Goal: Information Seeking & Learning: Learn about a topic

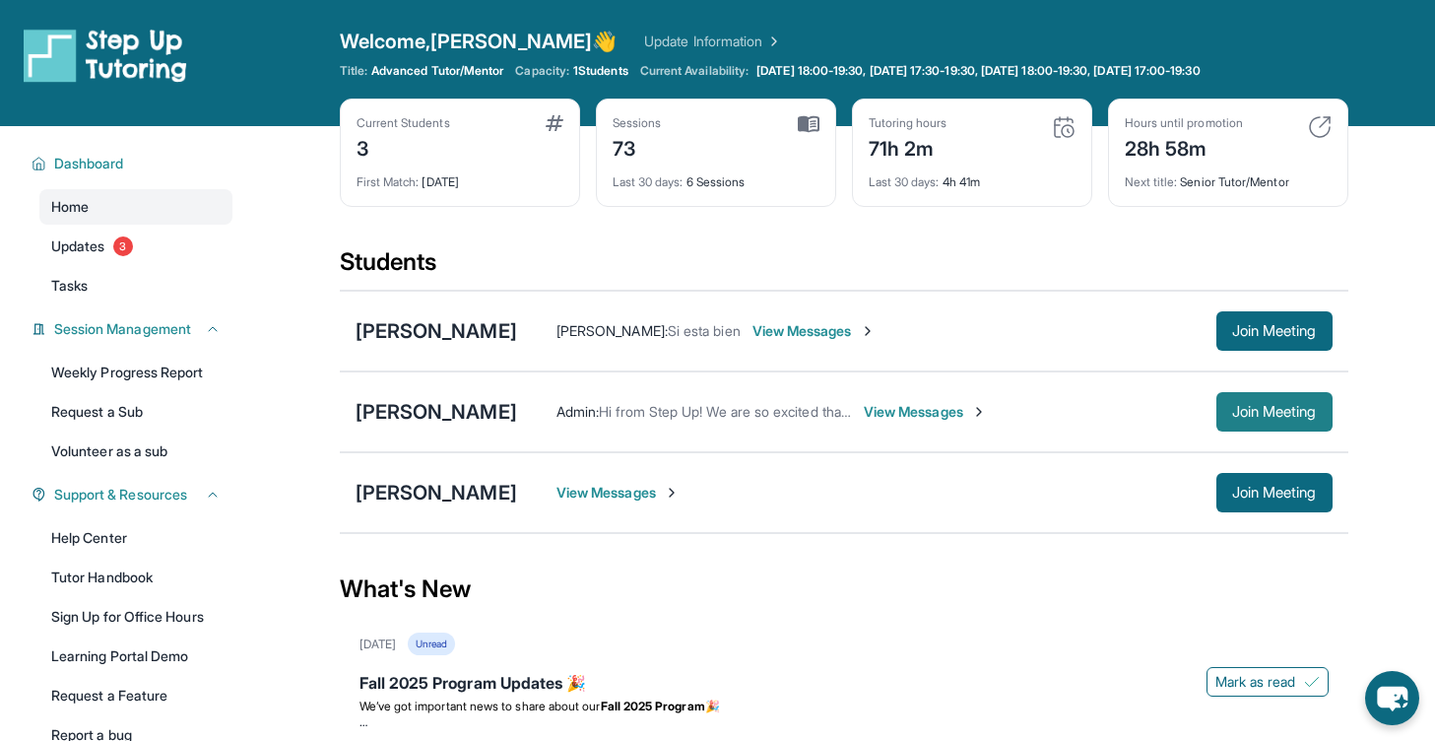
click at [1284, 426] on button "Join Meeting" at bounding box center [1275, 411] width 116 height 39
click at [452, 417] on div "[PERSON_NAME]" at bounding box center [437, 412] width 162 height 28
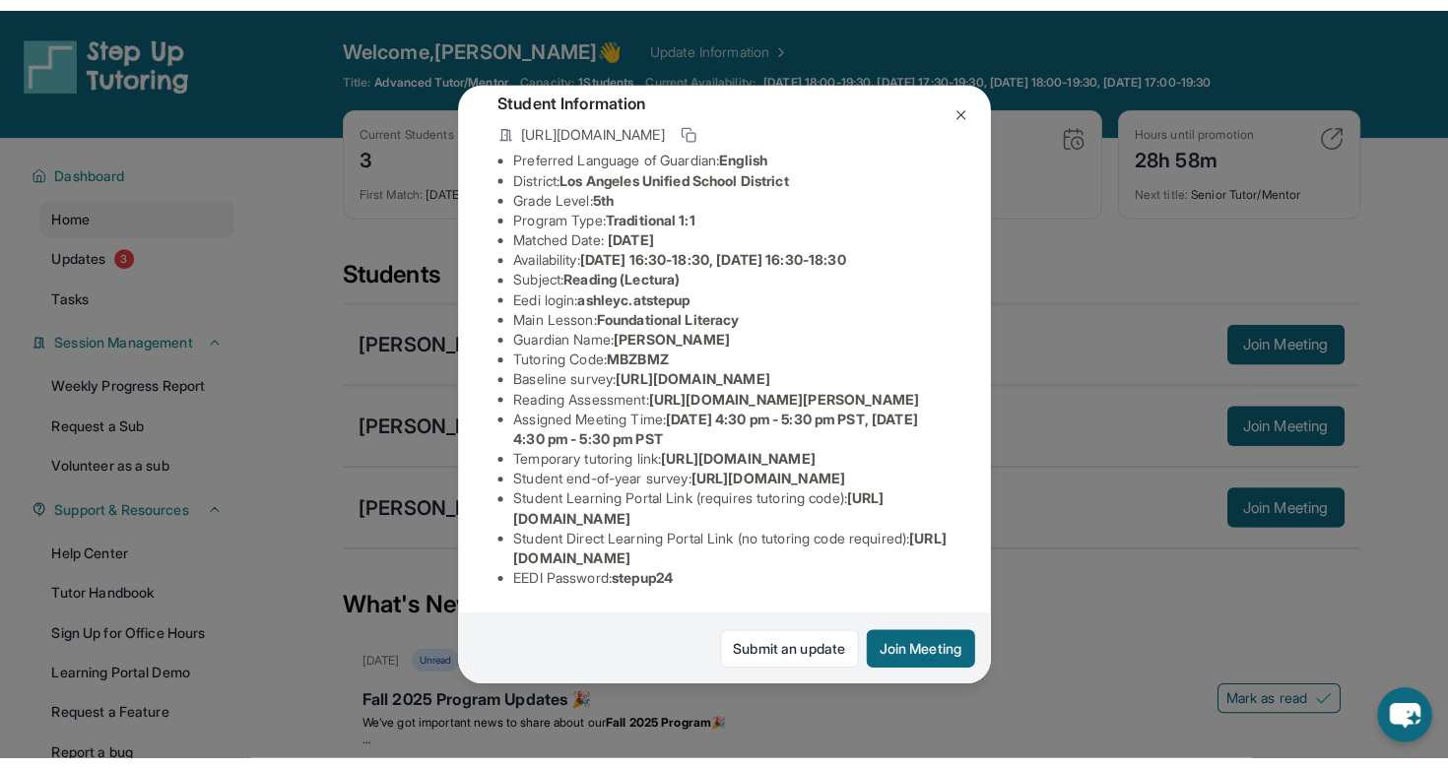
scroll to position [146, 0]
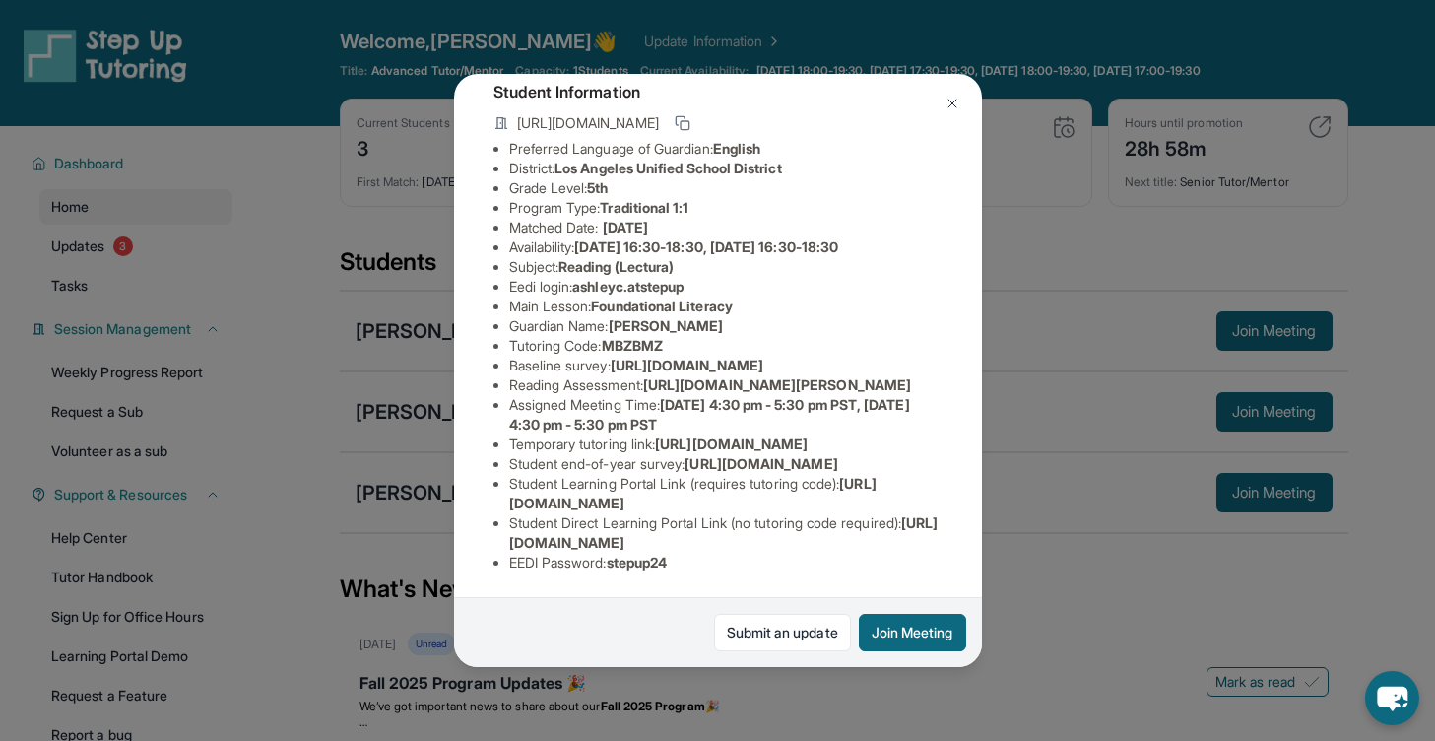
click at [1208, 545] on div "Ashley Caldera Guardian: Claudia Caldera Student Information https://student-po…" at bounding box center [717, 370] width 1435 height 741
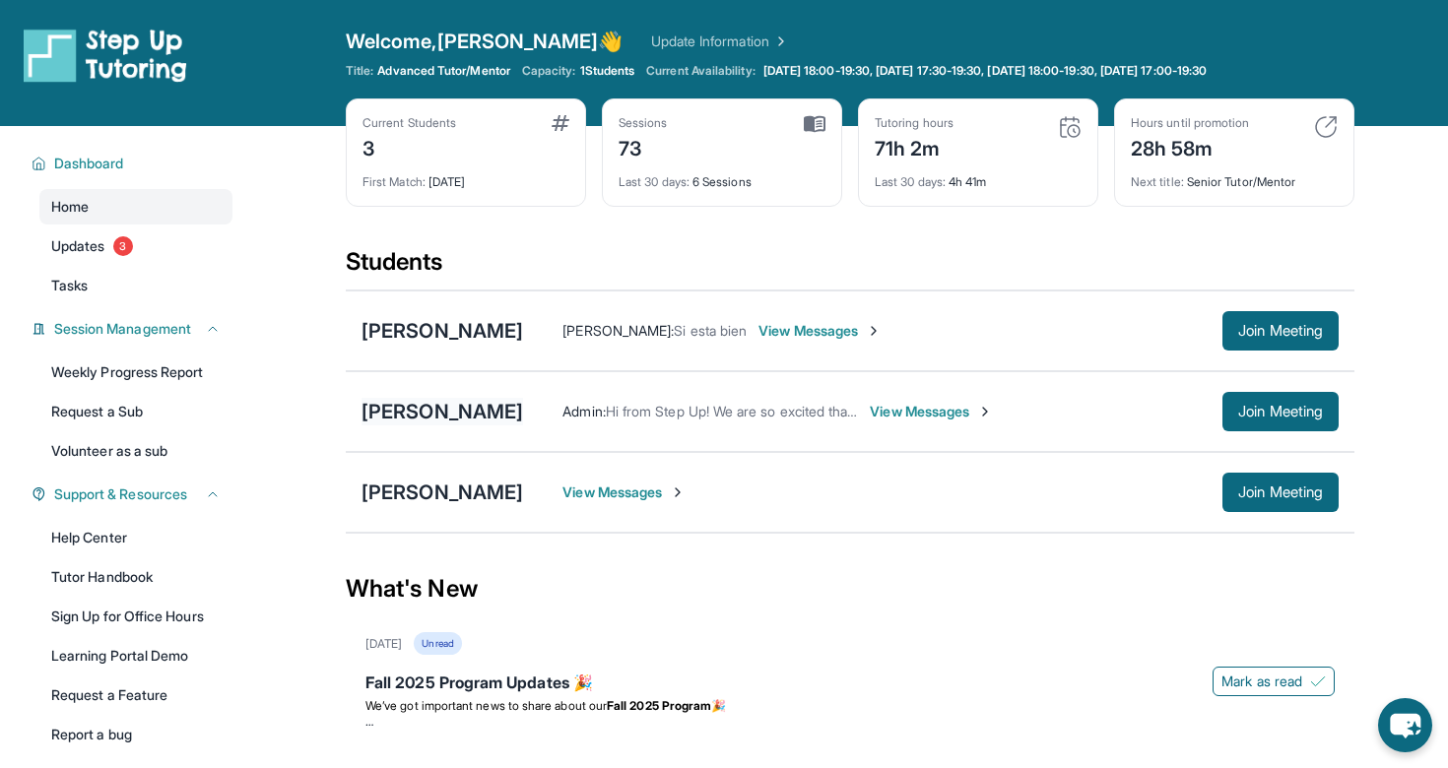
click at [429, 404] on div "[PERSON_NAME]" at bounding box center [443, 412] width 162 height 28
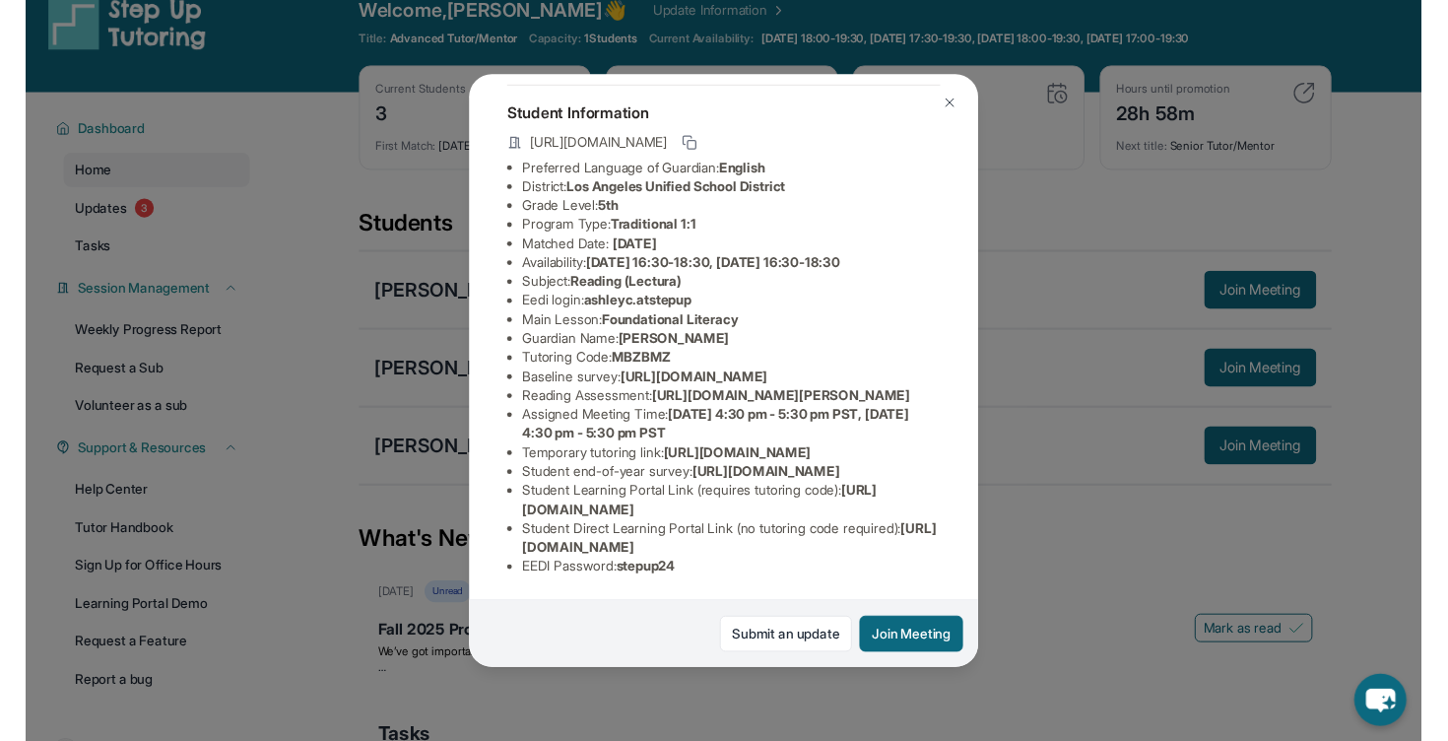
scroll to position [312, 2]
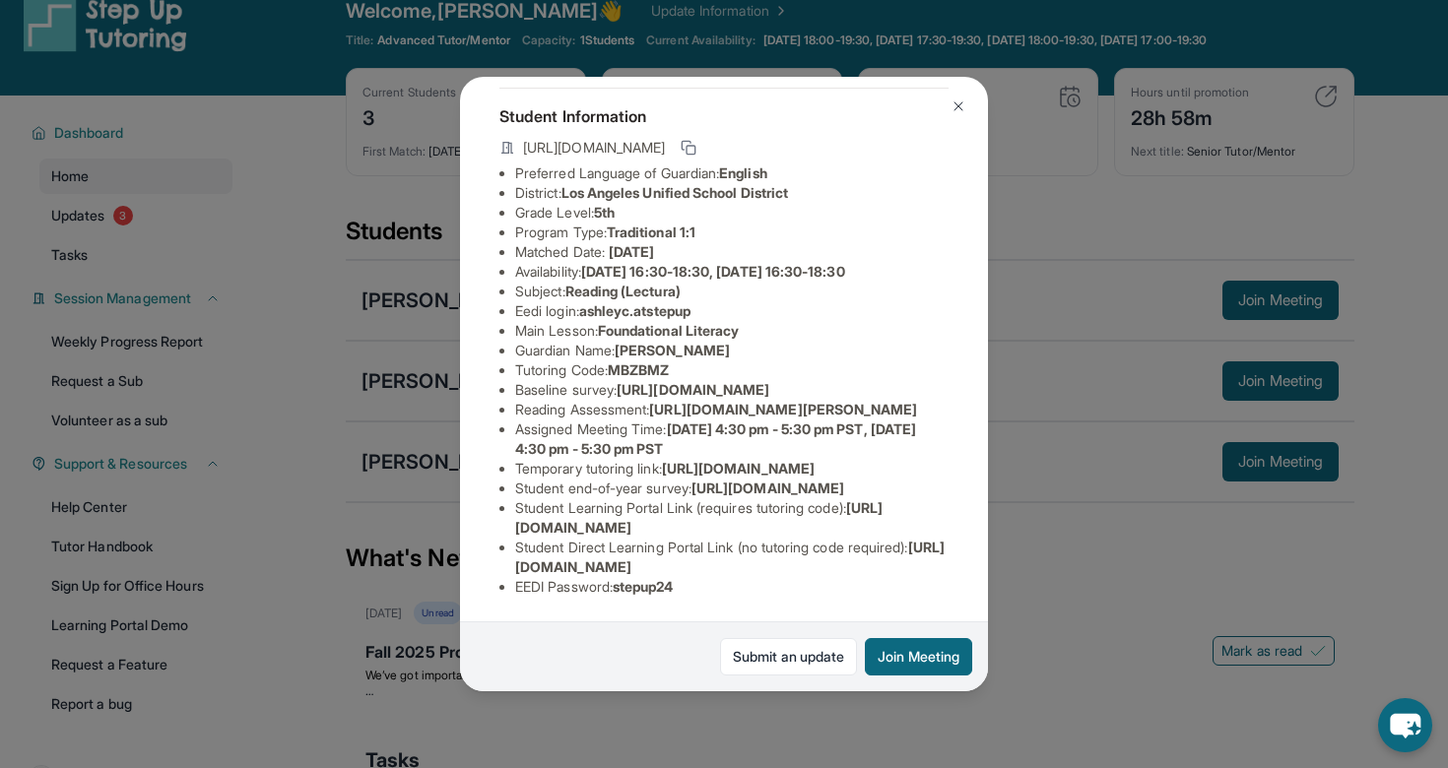
click at [369, 414] on div "Ashley Caldera Guardian: Claudia Caldera Student Information https://student-po…" at bounding box center [724, 384] width 1448 height 768
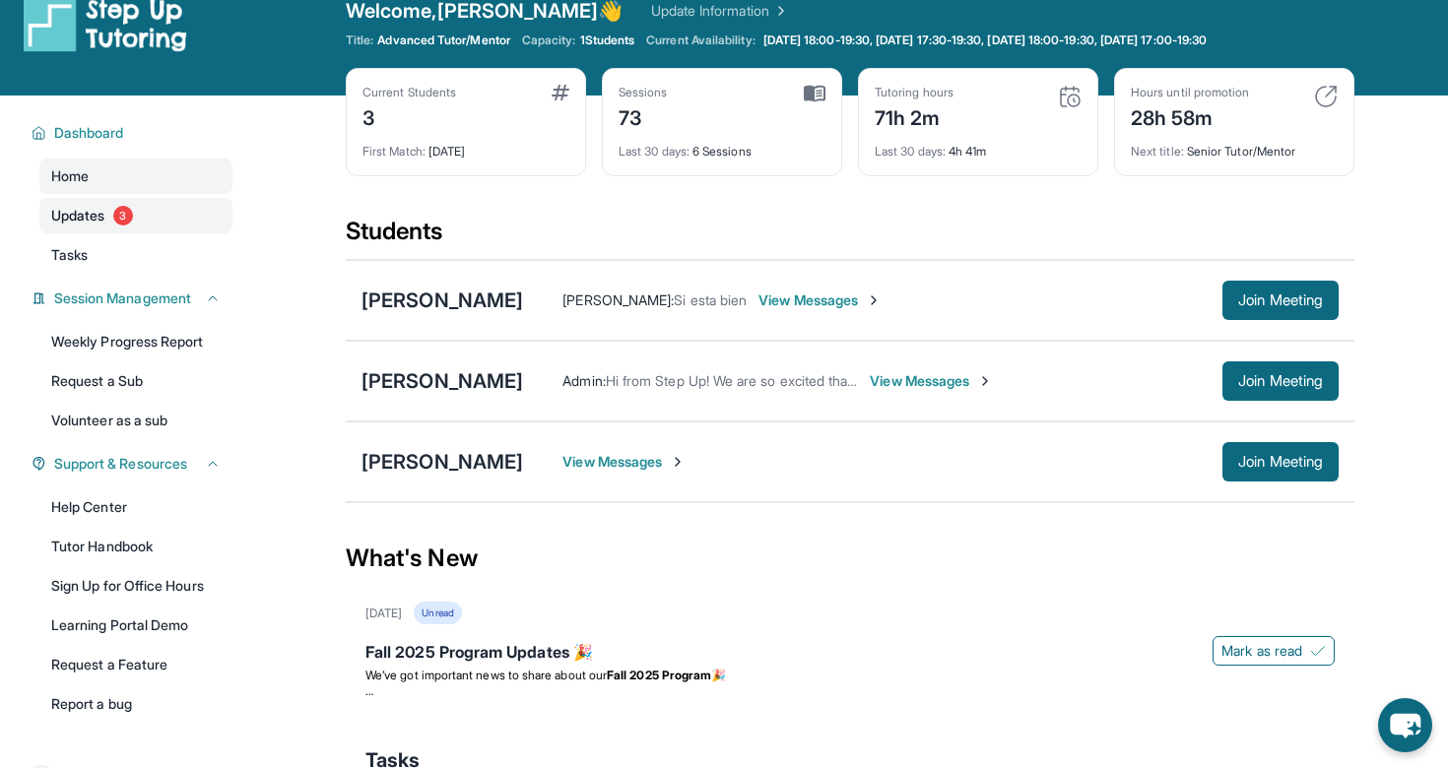
click at [132, 226] on link "Updates 3" at bounding box center [135, 215] width 193 height 35
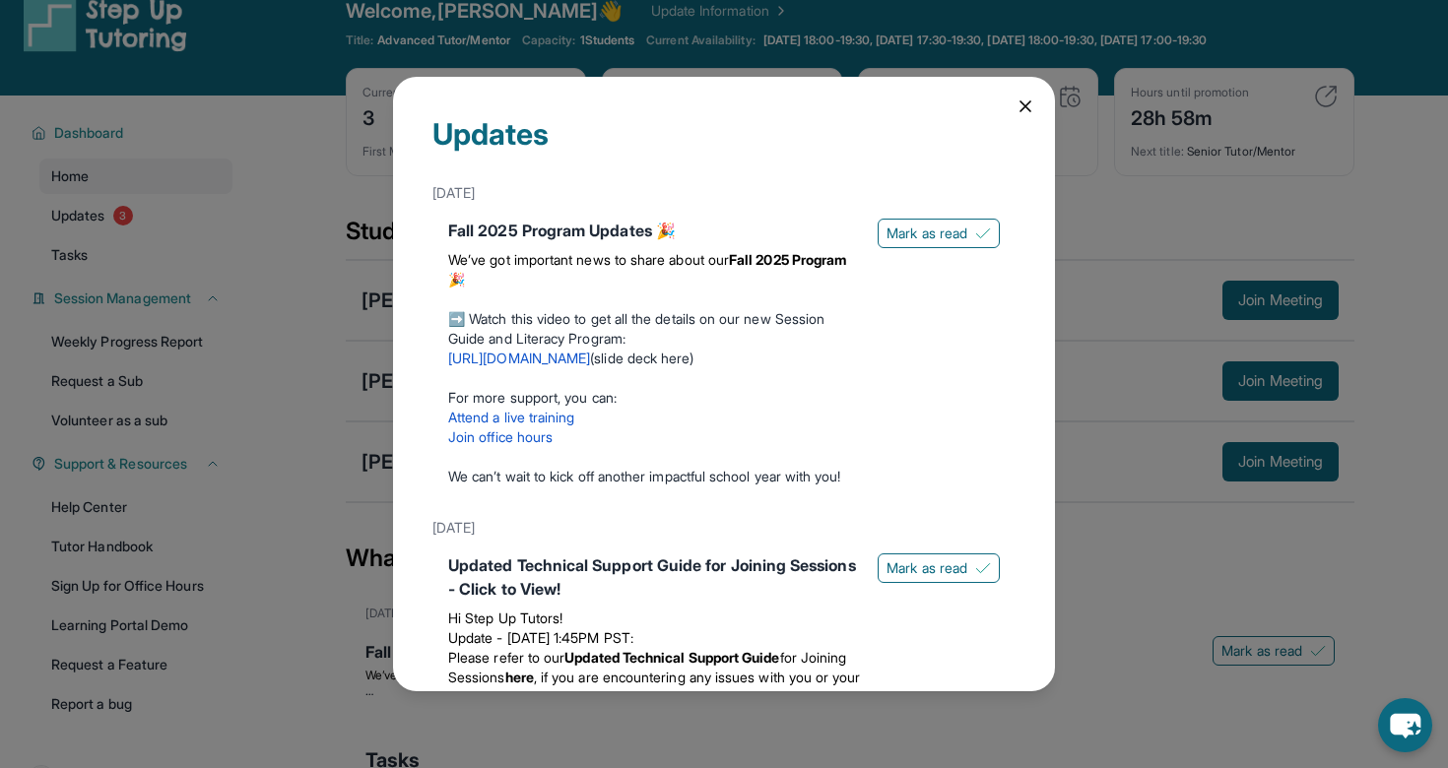
click at [1026, 133] on div "Updates September 12th Fall 2025 Program Updates 🎉 We’ve got important news to …" at bounding box center [724, 384] width 662 height 615
click at [1032, 100] on icon at bounding box center [1026, 107] width 20 height 20
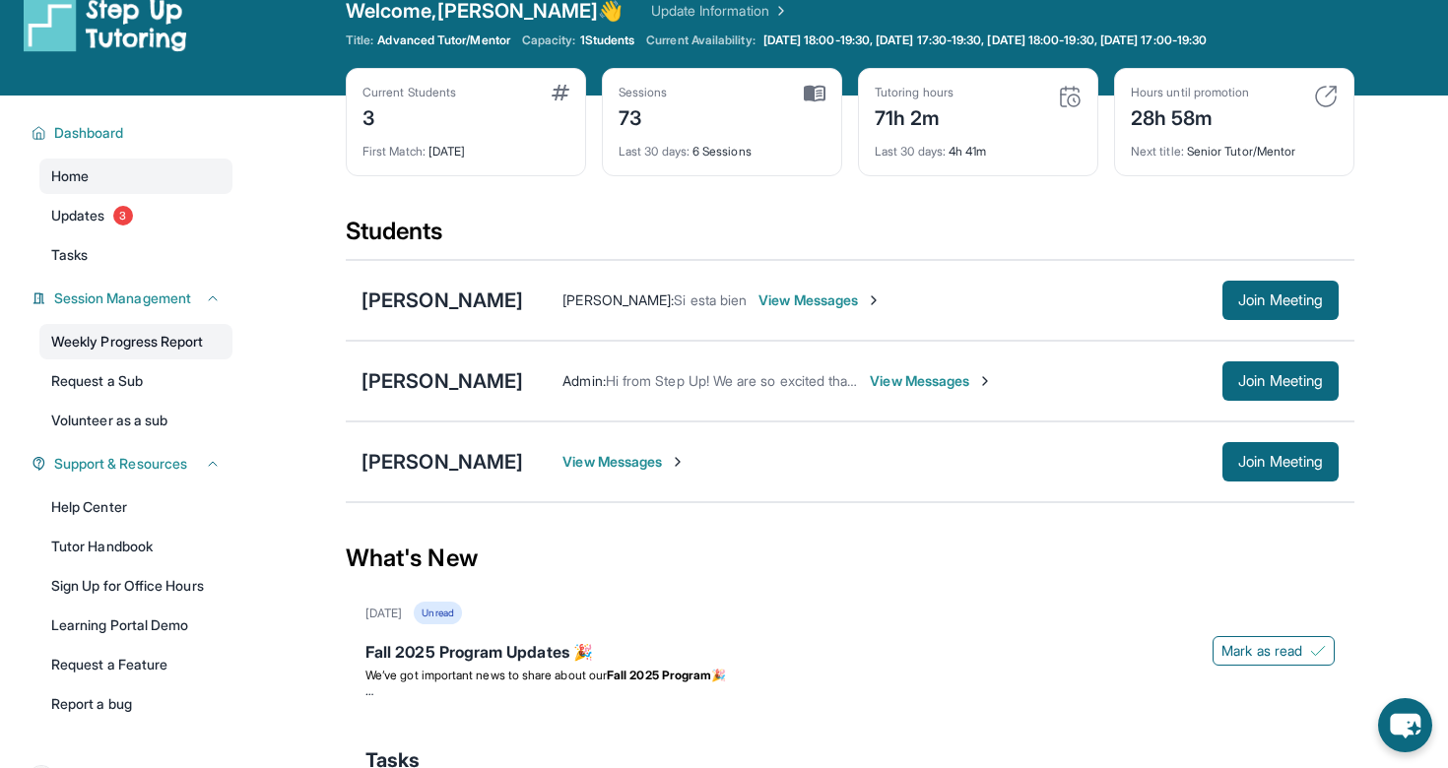
click at [175, 356] on link "Weekly Progress Report" at bounding box center [135, 341] width 193 height 35
click at [465, 386] on div "[PERSON_NAME]" at bounding box center [443, 381] width 162 height 28
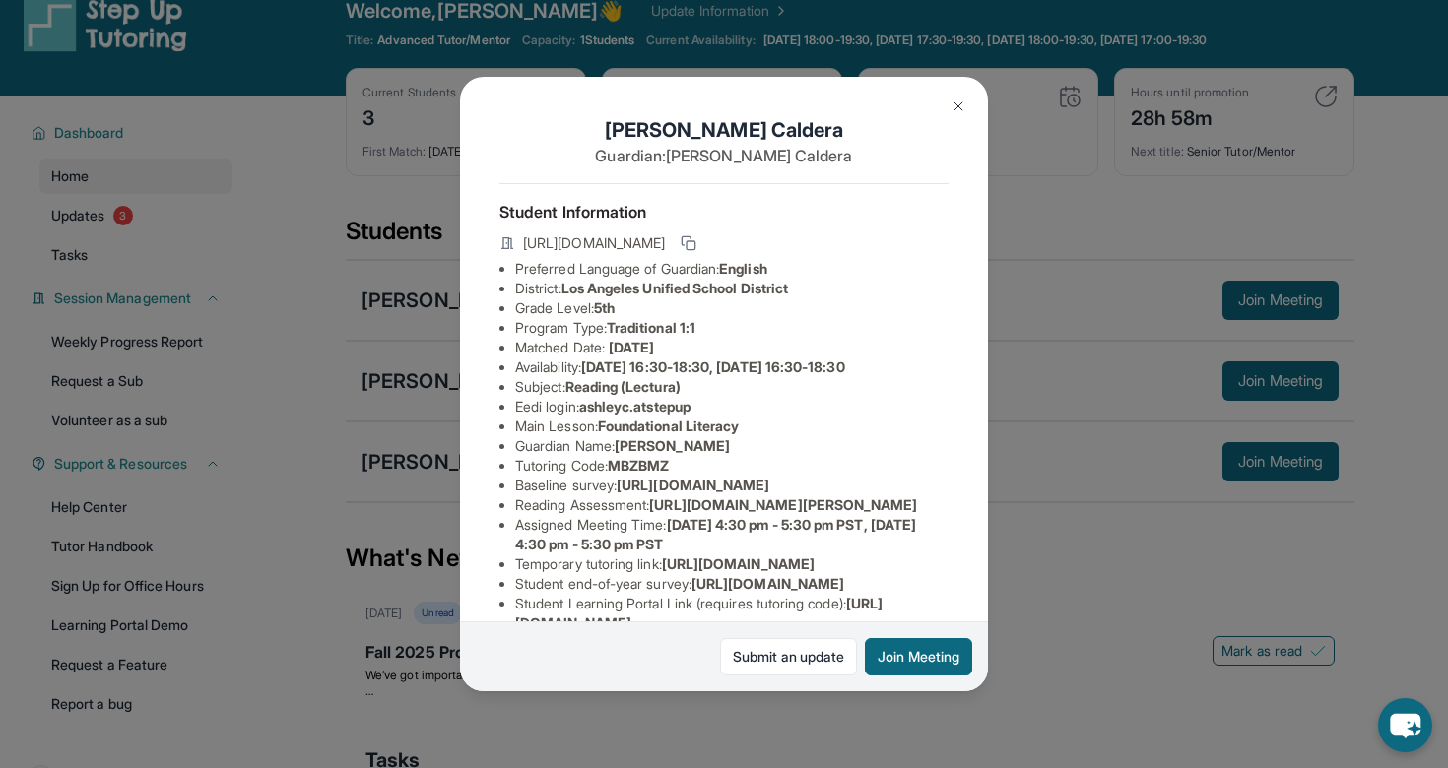
click at [965, 106] on img at bounding box center [959, 107] width 16 height 16
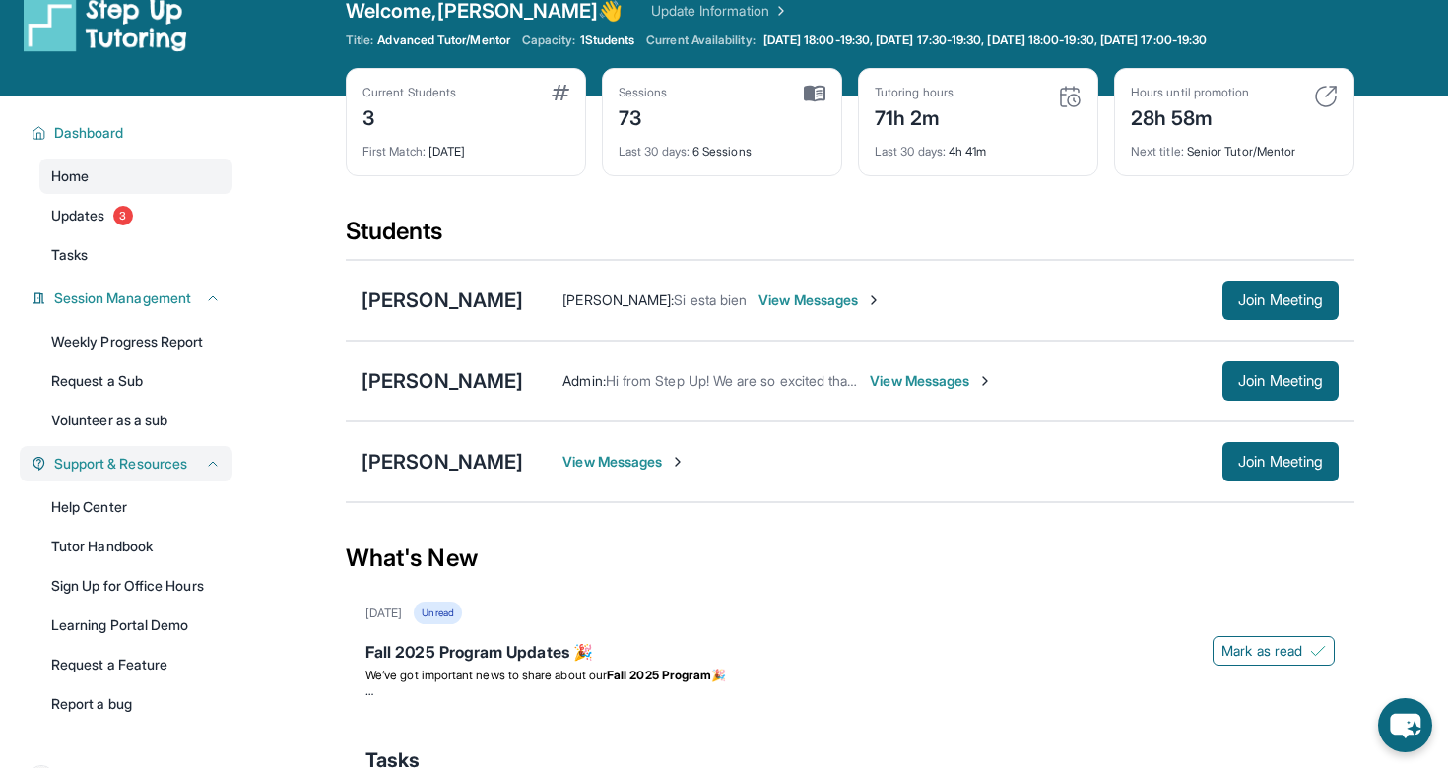
click at [159, 467] on span "Support & Resources" at bounding box center [120, 464] width 133 height 20
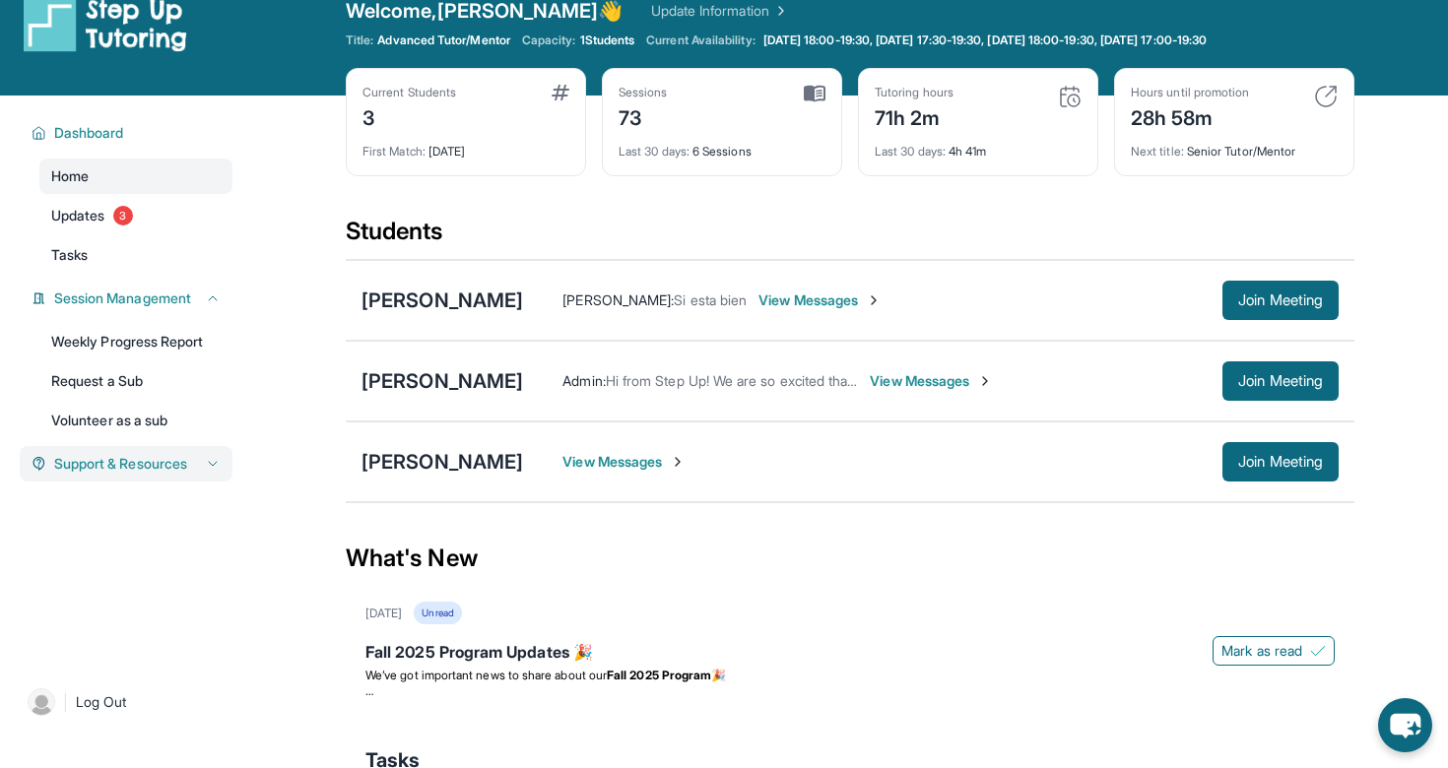
click at [155, 464] on span "Support & Resources" at bounding box center [120, 464] width 133 height 20
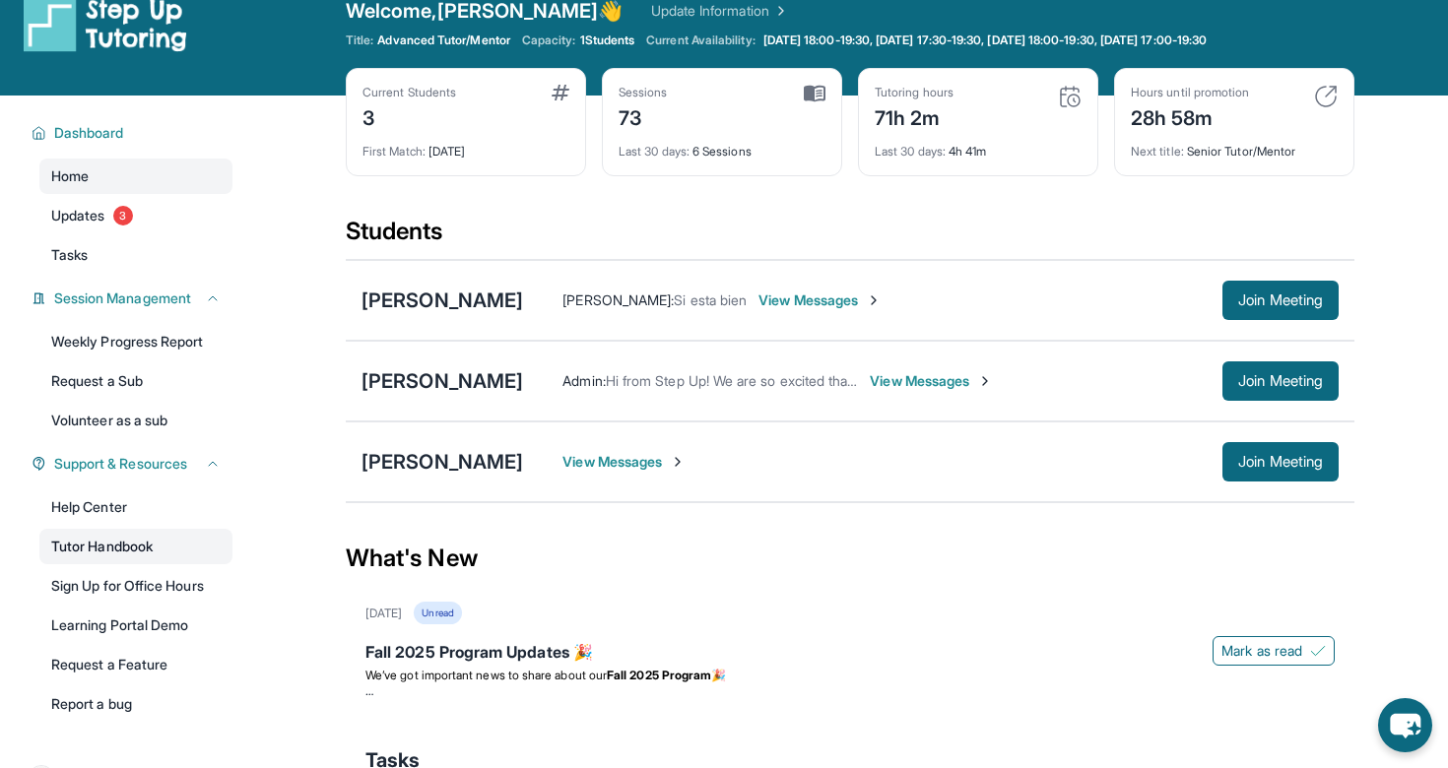
click at [136, 560] on link "Tutor Handbook" at bounding box center [135, 546] width 193 height 35
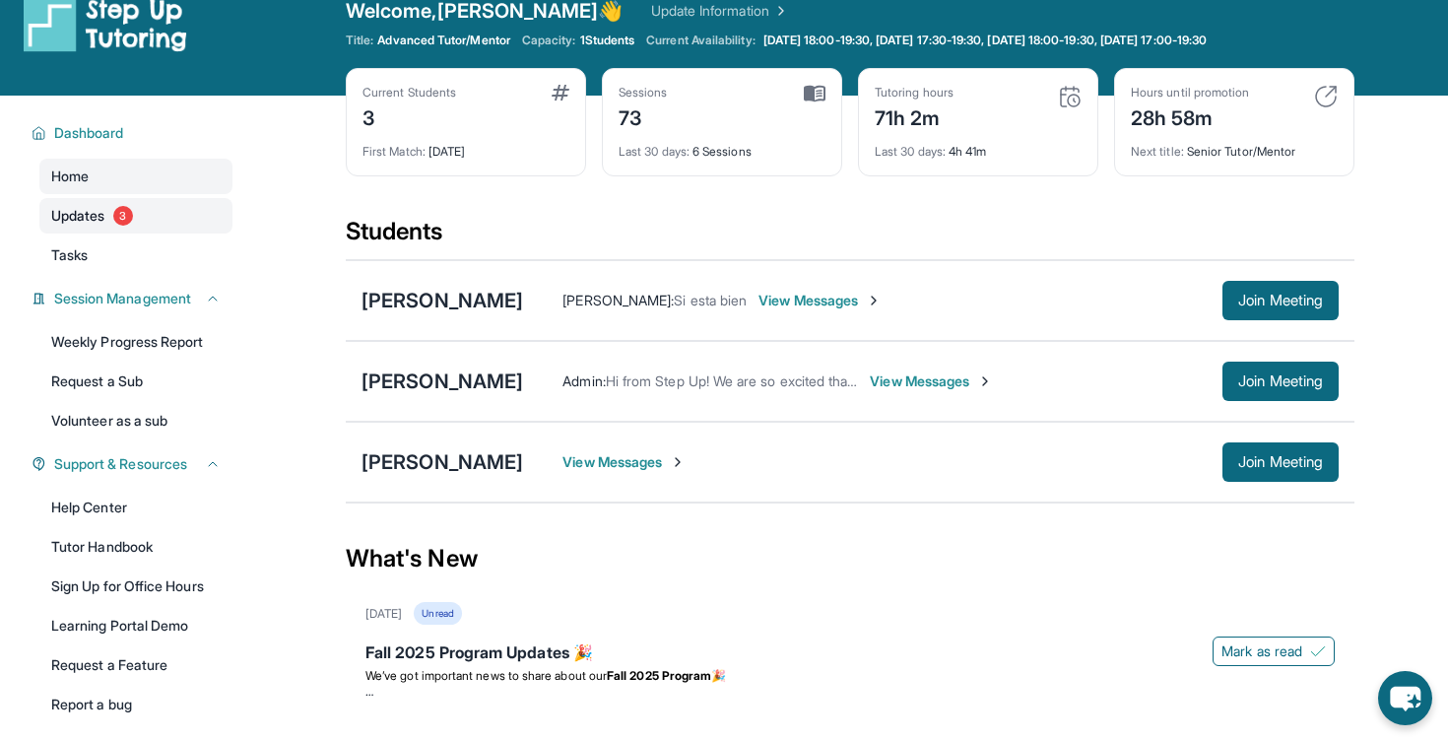
click at [161, 209] on link "Updates 3" at bounding box center [135, 215] width 193 height 35
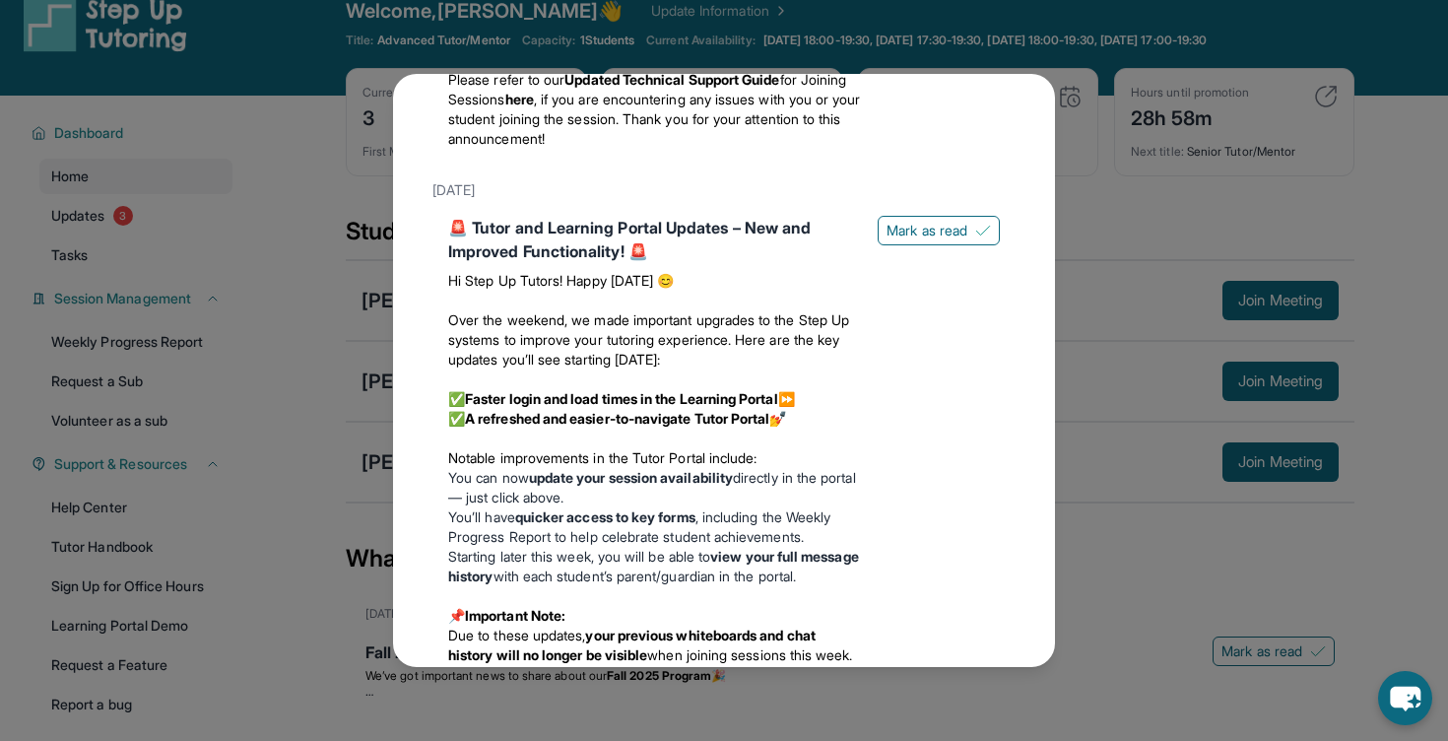
scroll to position [0, 0]
